Goal: Task Accomplishment & Management: Manage account settings

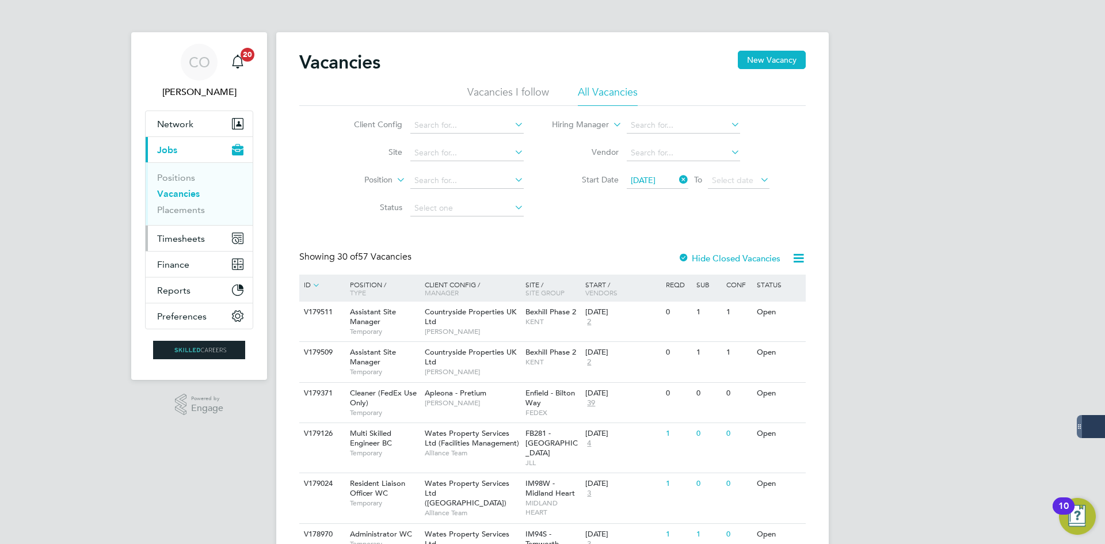
click at [194, 231] on button "Timesheets" at bounding box center [199, 238] width 107 height 25
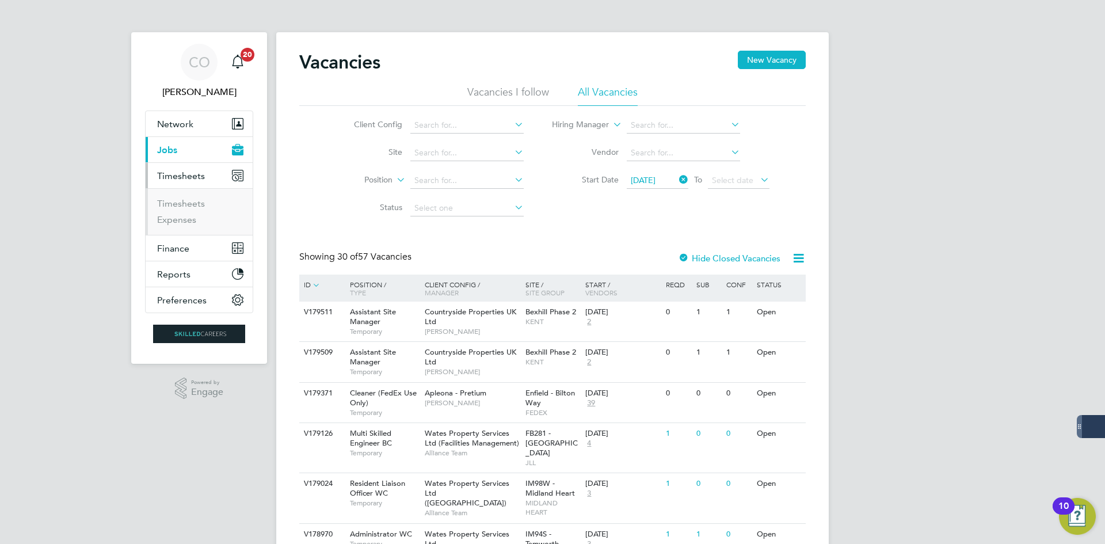
click at [191, 209] on li "Timesheets" at bounding box center [200, 206] width 86 height 16
click at [191, 204] on link "Timesheets" at bounding box center [181, 203] width 48 height 11
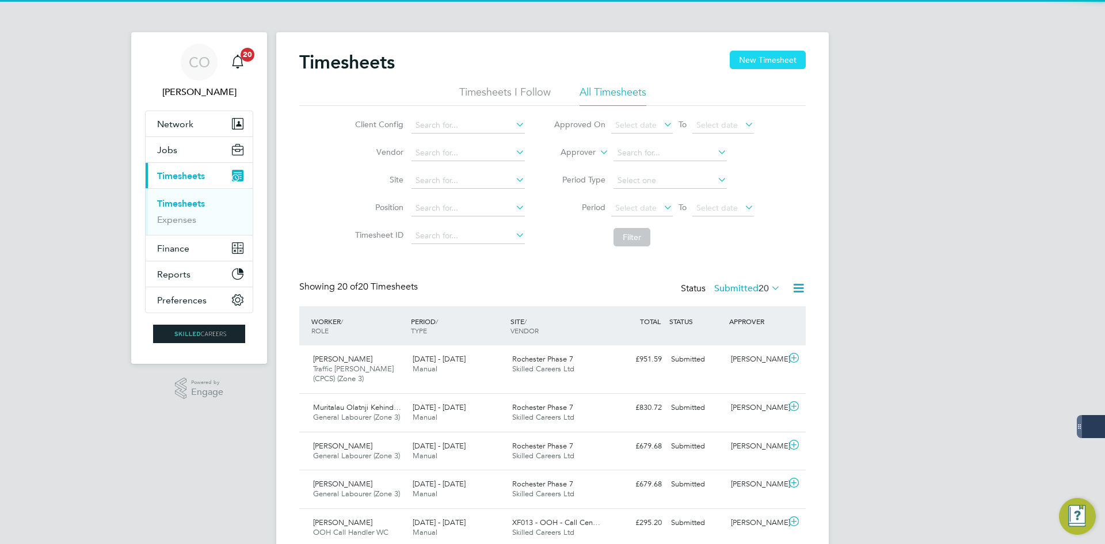
click at [776, 55] on button "New Timesheet" at bounding box center [768, 60] width 76 height 18
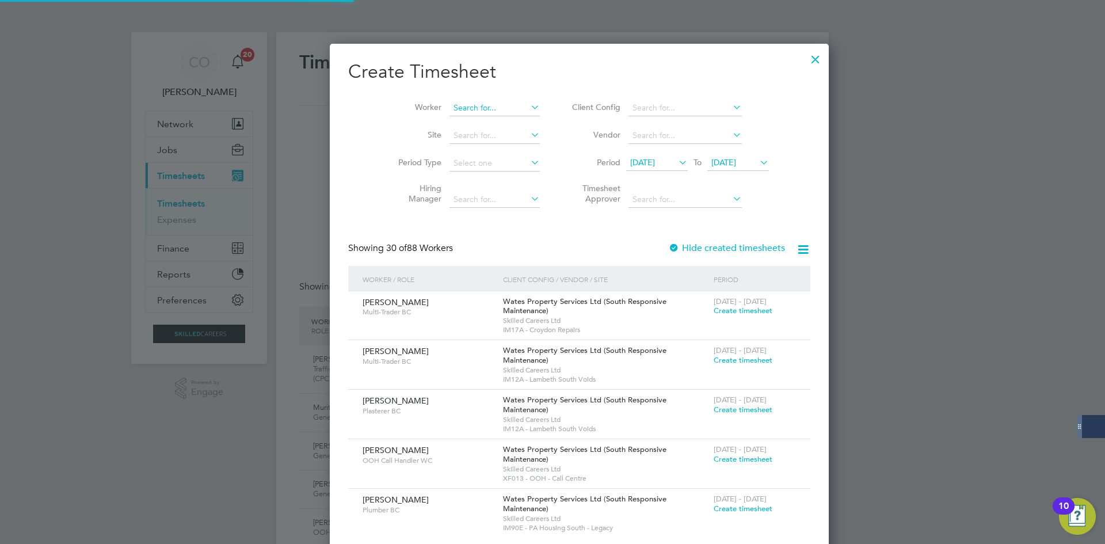
click at [449, 105] on input at bounding box center [494, 108] width 90 height 16
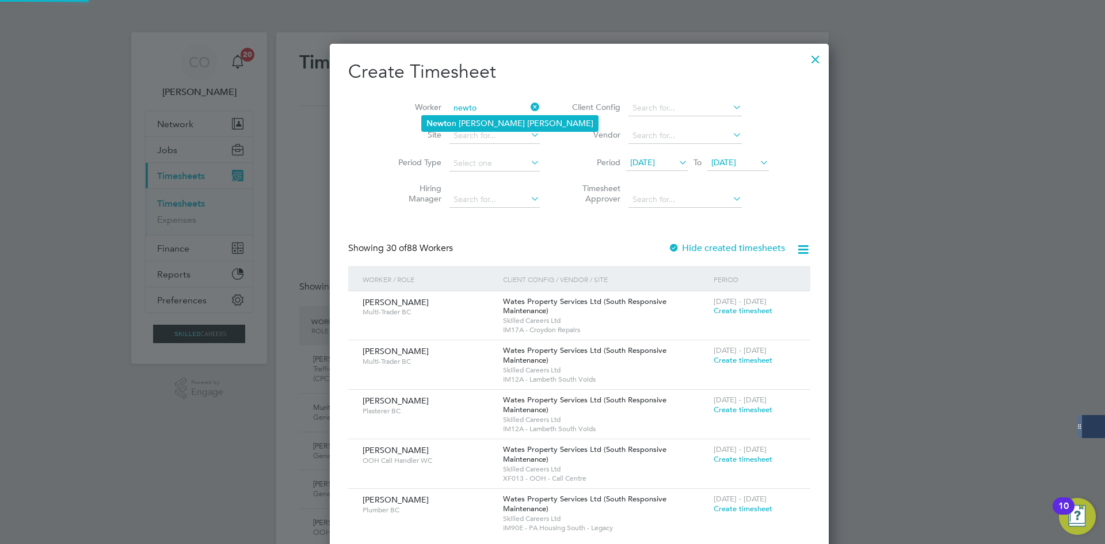
click at [479, 119] on li "Newto n [PERSON_NAME] [PERSON_NAME]" at bounding box center [510, 124] width 176 height 16
type input "[PERSON_NAME]"
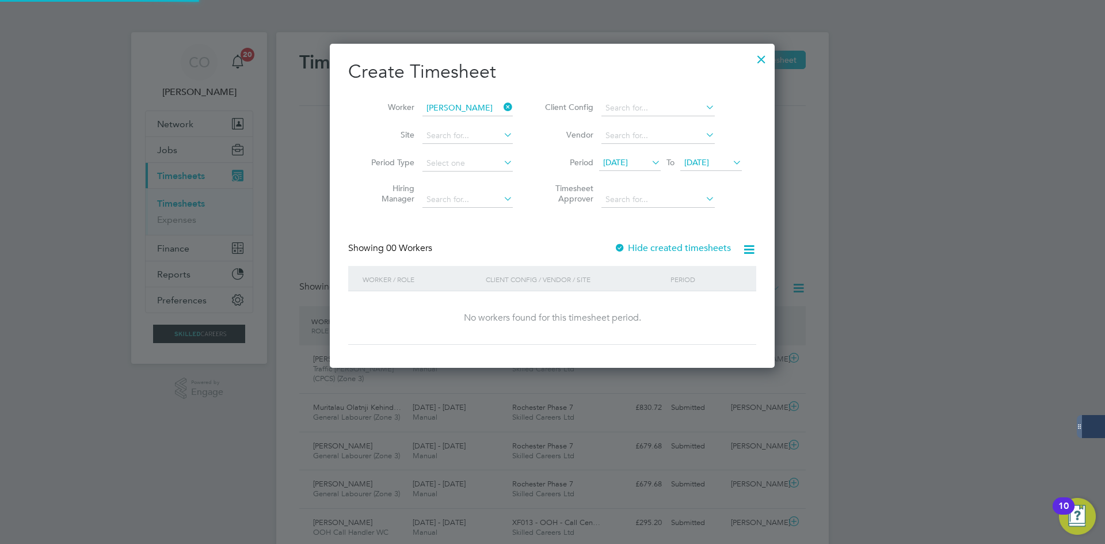
click at [678, 242] on label "Hide created timesheets" at bounding box center [672, 248] width 117 height 12
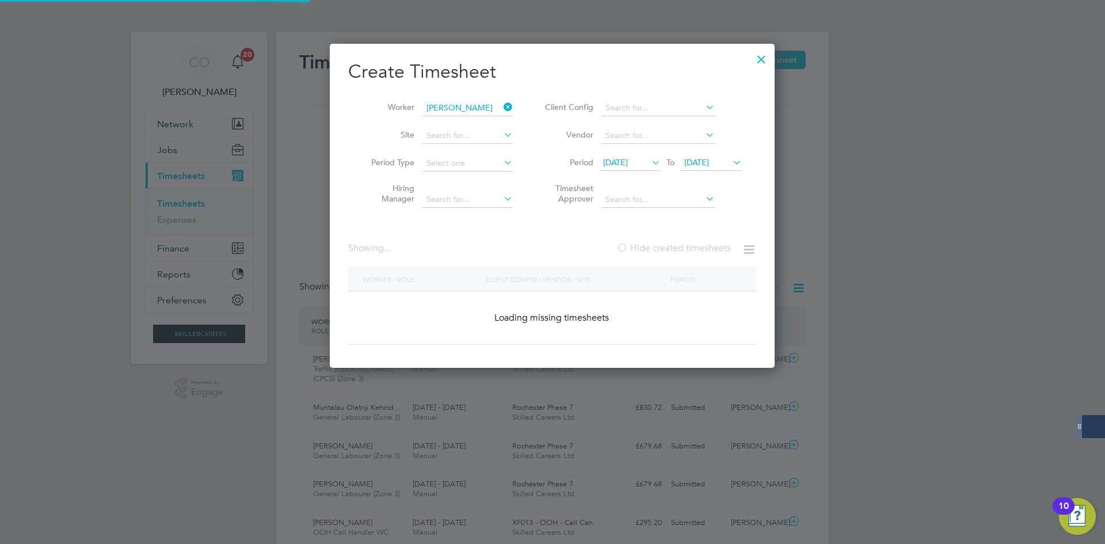
click at [678, 242] on label "Hide created timesheets" at bounding box center [673, 248] width 115 height 12
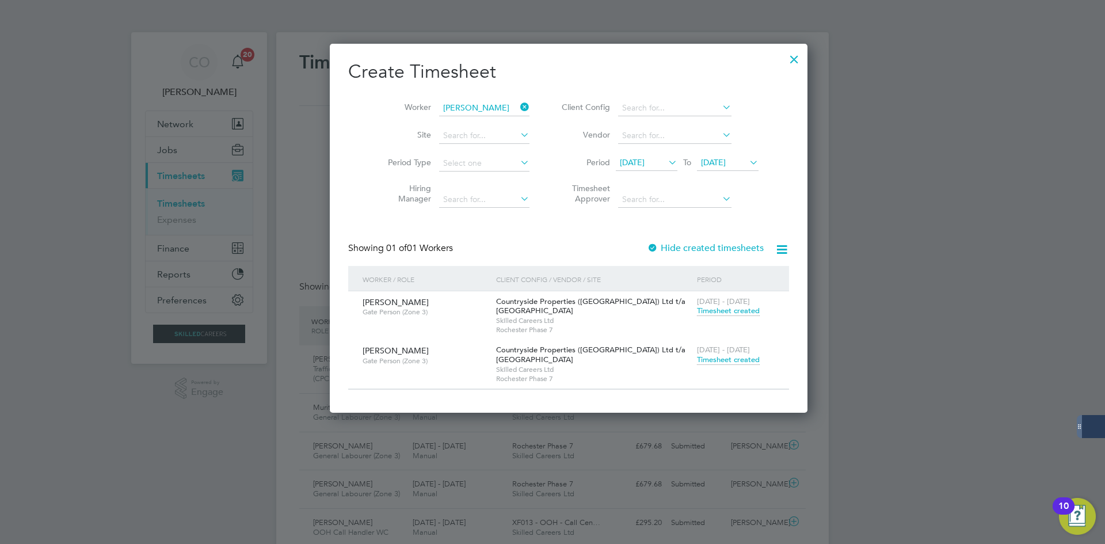
click at [697, 361] on span "Timesheet created" at bounding box center [728, 359] width 63 height 10
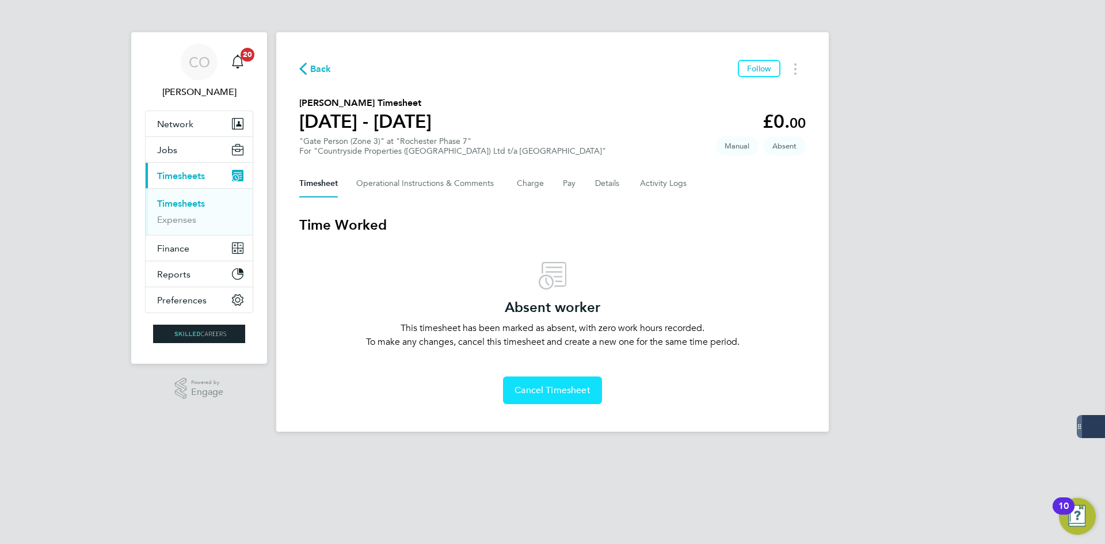
click at [551, 394] on span "Cancel Timesheet" at bounding box center [552, 390] width 76 height 12
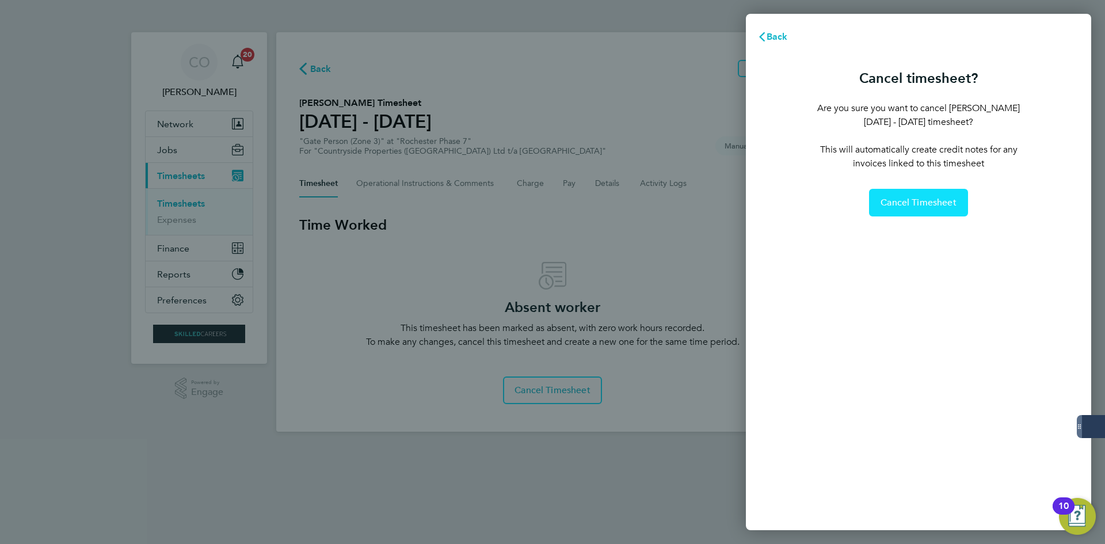
click at [903, 208] on button "Cancel Timesheet" at bounding box center [918, 203] width 99 height 28
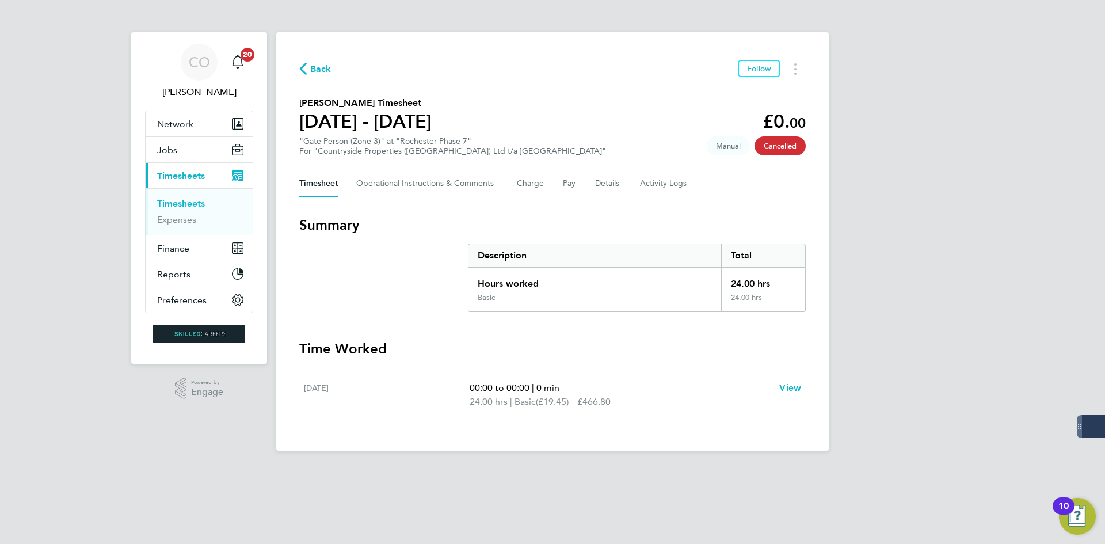
drag, startPoint x: 324, startPoint y: 73, endPoint x: 362, endPoint y: 142, distance: 78.8
click at [324, 73] on span "Back" at bounding box center [320, 69] width 21 height 14
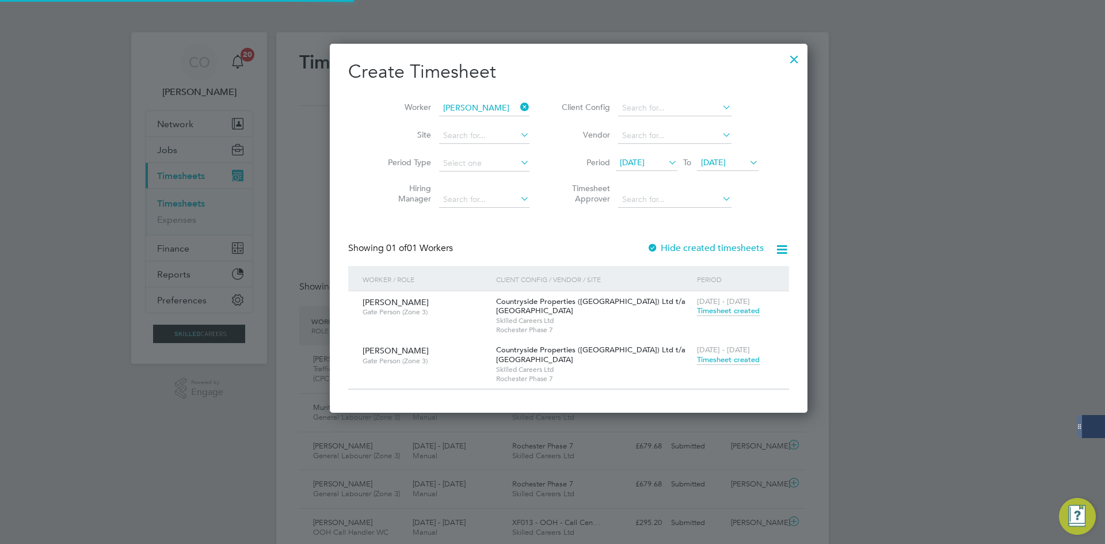
scroll to position [29, 100]
click at [784, 62] on div at bounding box center [794, 56] width 21 height 21
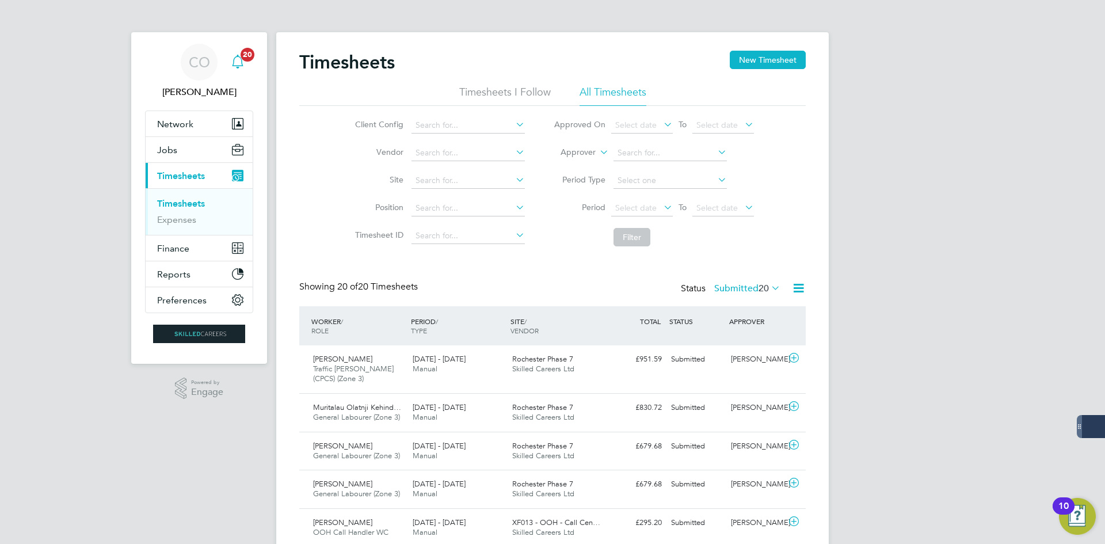
click at [236, 60] on icon "Main navigation" at bounding box center [238, 62] width 14 height 14
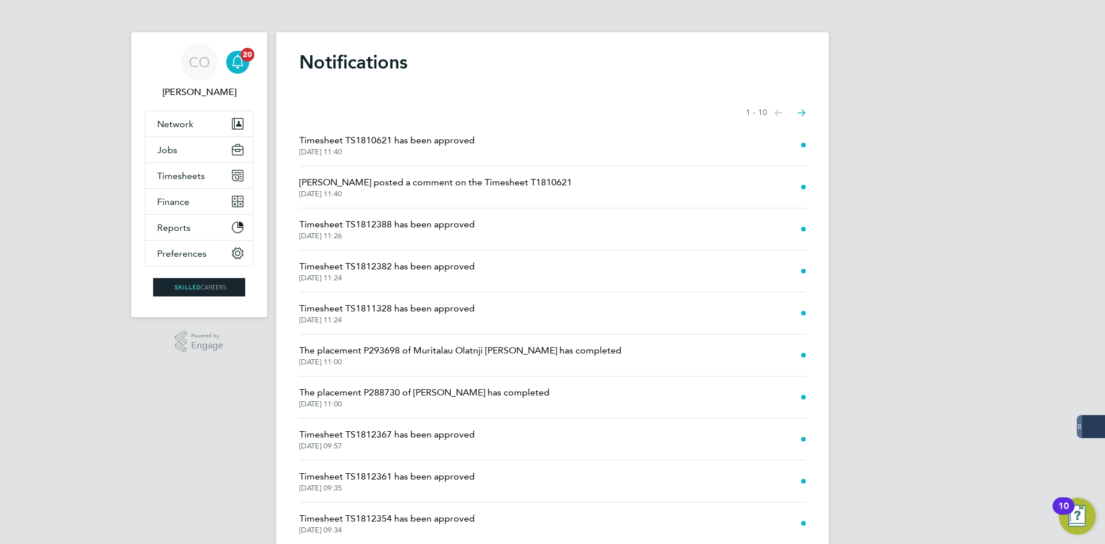
click at [126, 67] on div "CO [PERSON_NAME] Notifications 20 Applications: Network Businesses Sites Worker…" at bounding box center [552, 293] width 1105 height 586
click at [232, 61] on icon "Main navigation" at bounding box center [238, 62] width 14 height 14
drag, startPoint x: 883, startPoint y: 116, endPoint x: 766, endPoint y: 141, distance: 119.4
click at [883, 116] on div "CO [PERSON_NAME] Notifications 20 Applications: Network Businesses Sites Worker…" at bounding box center [552, 293] width 1105 height 586
drag, startPoint x: 474, startPoint y: 230, endPoint x: 300, endPoint y: 125, distance: 202.9
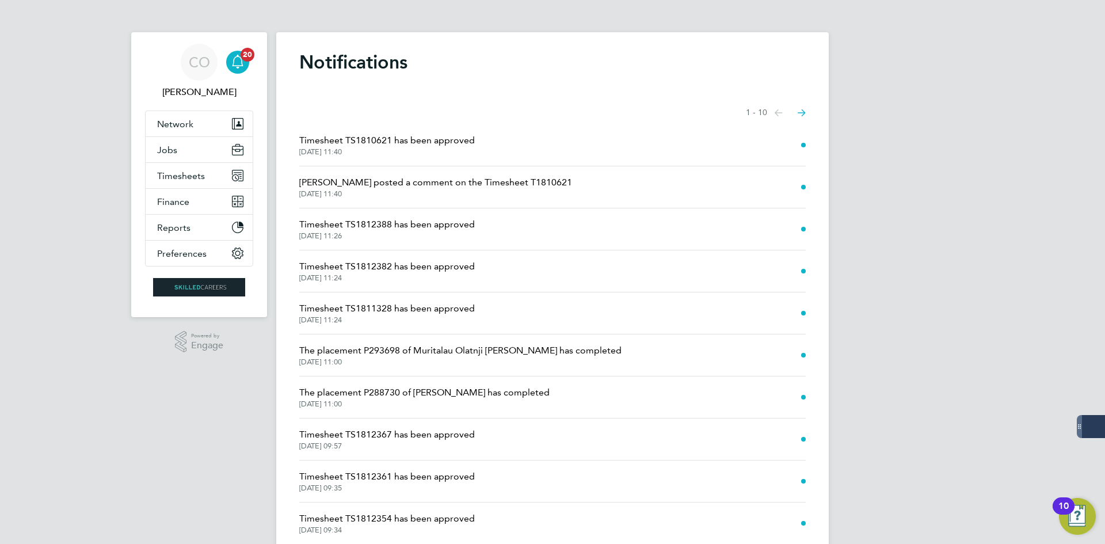
click at [300, 125] on ul "Timesheet TS1810621 has been approved [DATE] 11:40 [PERSON_NAME] posted a comme…" at bounding box center [552, 334] width 506 height 420
click at [13, 119] on div "CO [PERSON_NAME] Notifications 20 Applications: Network Businesses Sites Worker…" at bounding box center [552, 293] width 1105 height 586
